Goal: Entertainment & Leisure: Consume media (video, audio)

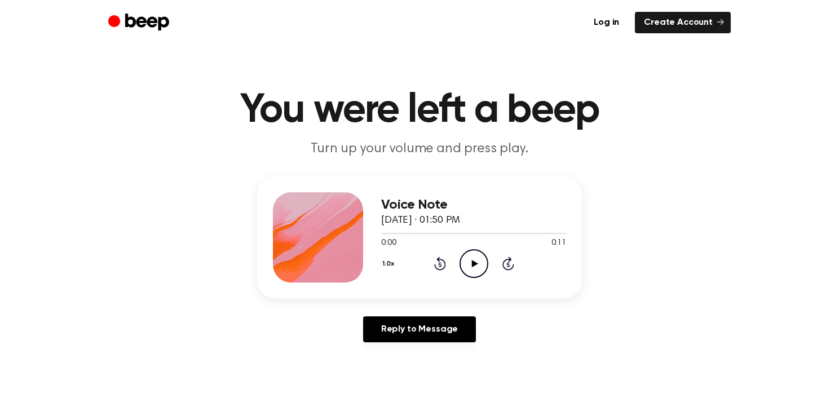
click at [475, 271] on icon "Play Audio" at bounding box center [473, 263] width 29 height 29
click at [475, 271] on icon "Pause Audio" at bounding box center [473, 263] width 29 height 29
click at [475, 271] on icon "Play Audio" at bounding box center [473, 263] width 29 height 29
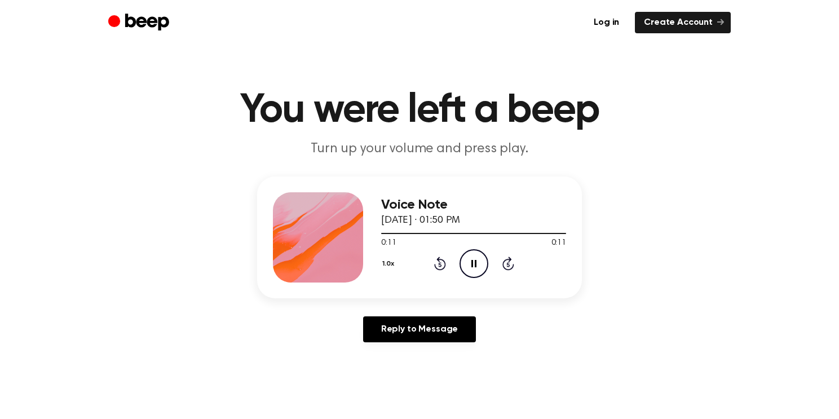
click at [465, 262] on icon "Pause Audio" at bounding box center [473, 263] width 29 height 29
click at [477, 258] on icon "Play Audio" at bounding box center [473, 263] width 29 height 29
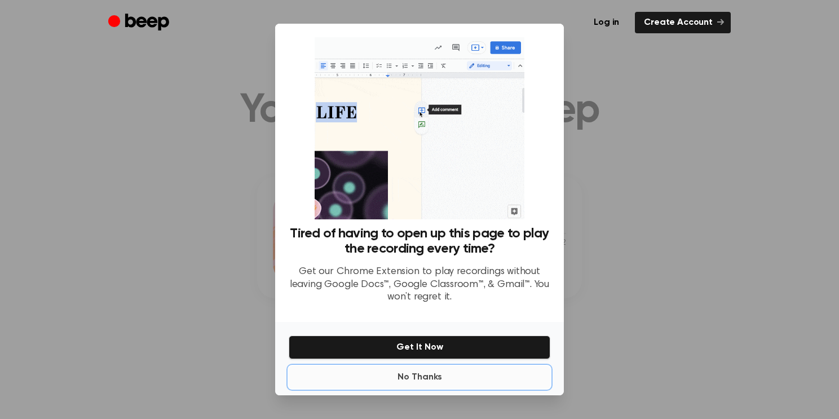
click at [394, 378] on button "No Thanks" at bounding box center [420, 377] width 262 height 23
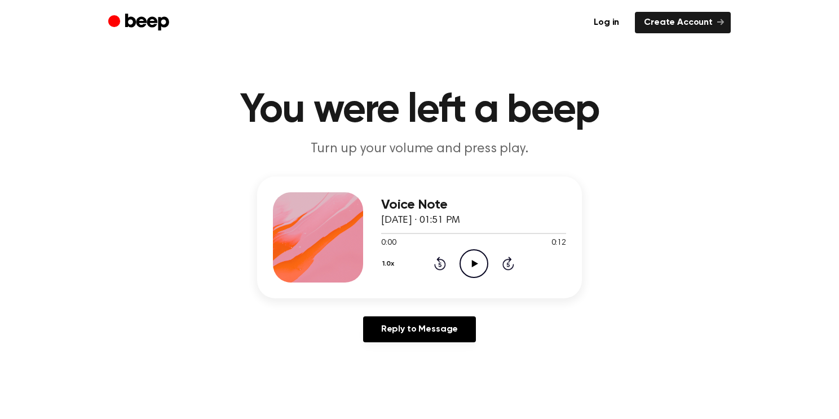
click at [470, 264] on icon "Play Audio" at bounding box center [473, 263] width 29 height 29
click at [473, 260] on icon "Play Audio" at bounding box center [473, 263] width 29 height 29
click at [474, 268] on icon "Play Audio" at bounding box center [473, 263] width 29 height 29
click at [468, 259] on icon "Play Audio" at bounding box center [473, 263] width 29 height 29
click at [468, 262] on icon "Pause Audio" at bounding box center [473, 263] width 29 height 29
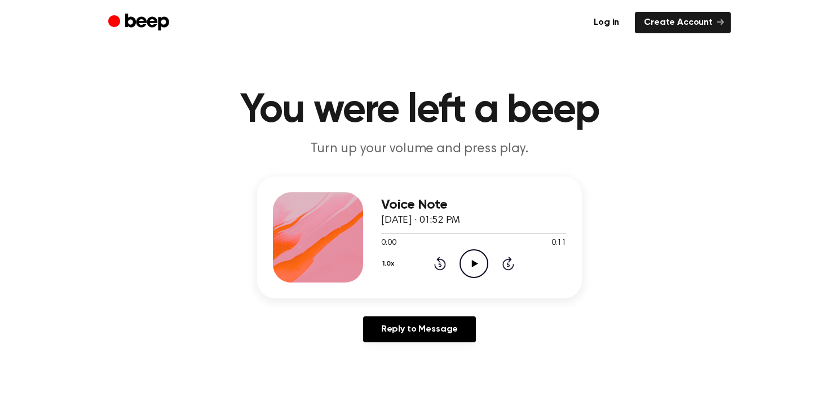
click at [472, 260] on icon "Play Audio" at bounding box center [473, 263] width 29 height 29
click at [473, 261] on icon "Pause Audio" at bounding box center [473, 263] width 29 height 29
click at [381, 231] on div at bounding box center [473, 232] width 185 height 9
click at [472, 260] on icon "Play Audio" at bounding box center [473, 263] width 29 height 29
click at [470, 254] on icon "Play Audio" at bounding box center [473, 263] width 29 height 29
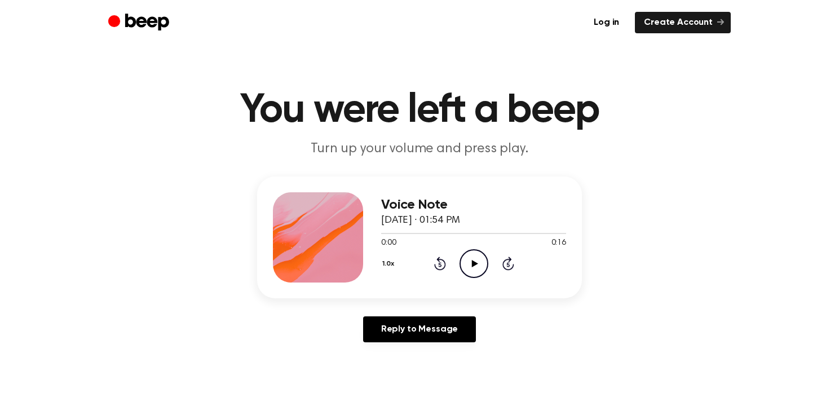
click at [468, 260] on icon "Play Audio" at bounding box center [473, 263] width 29 height 29
click at [475, 258] on icon "Play Audio" at bounding box center [473, 263] width 29 height 29
